Goal: Information Seeking & Learning: Learn about a topic

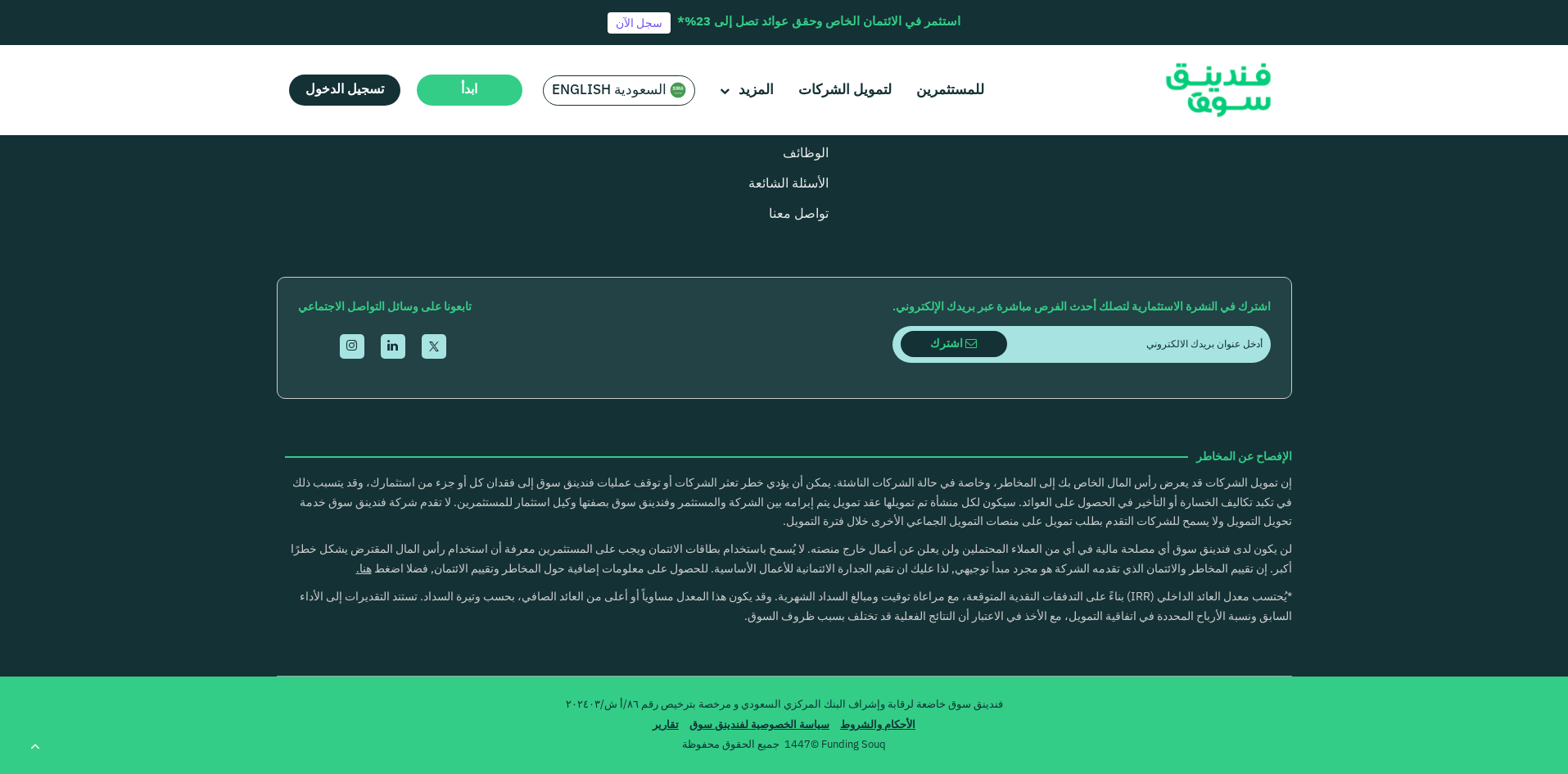
scroll to position [2278, 0]
click at [940, 8] on link "إحصائيات" at bounding box center [930, 2] width 51 height 12
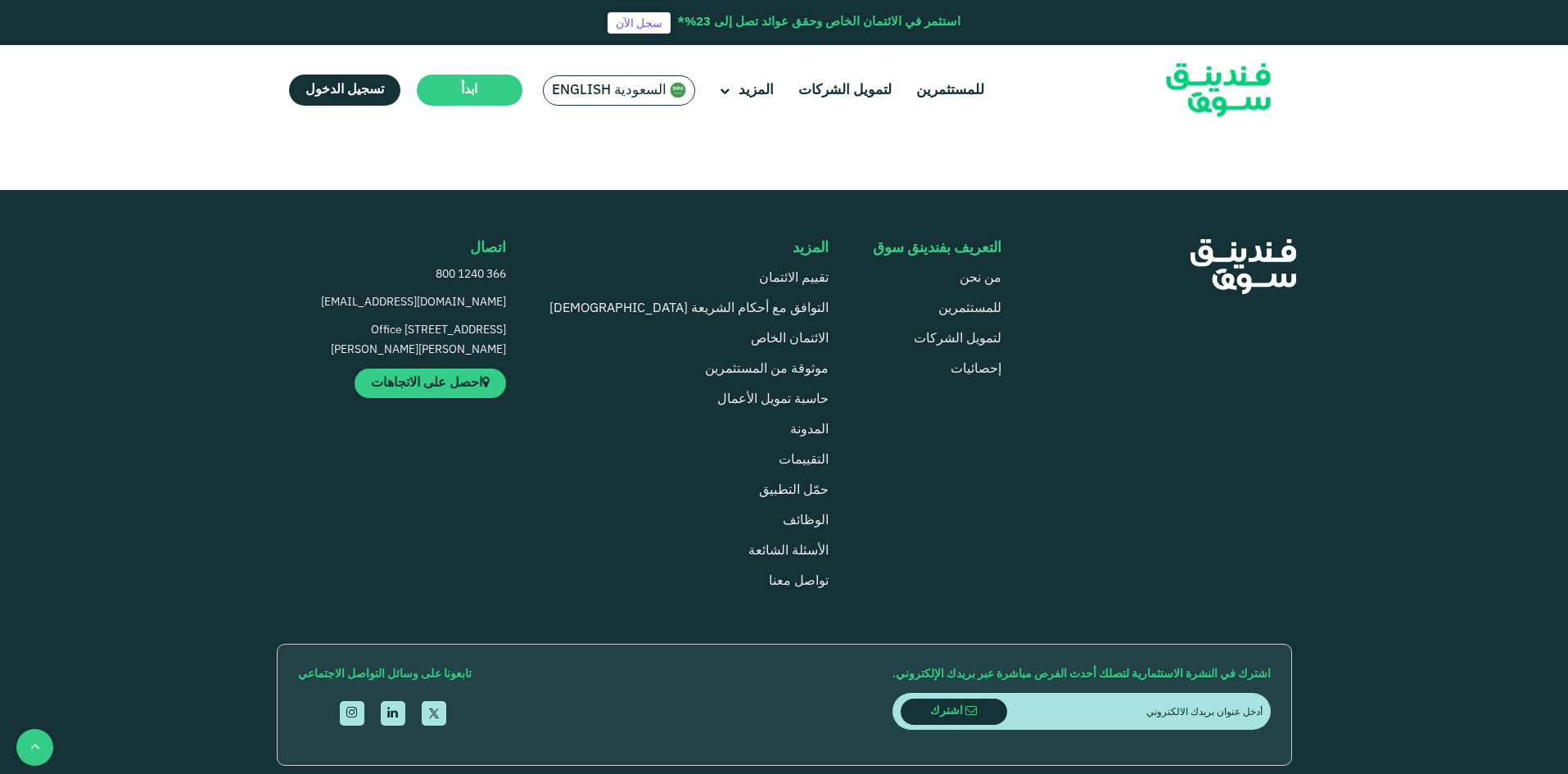
scroll to position [1310, 0]
